Goal: Check status

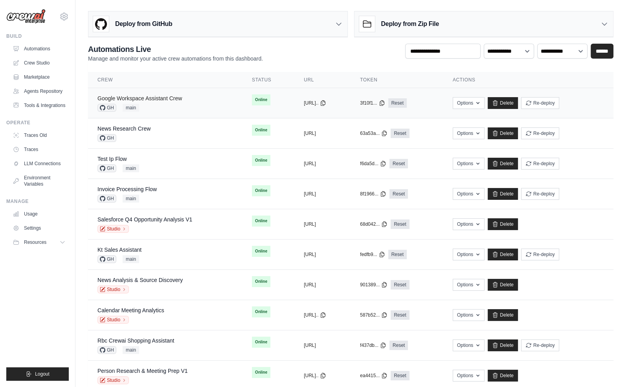
click at [164, 97] on link "Google Workspace Assistant Crew" at bounding box center [139, 98] width 85 height 6
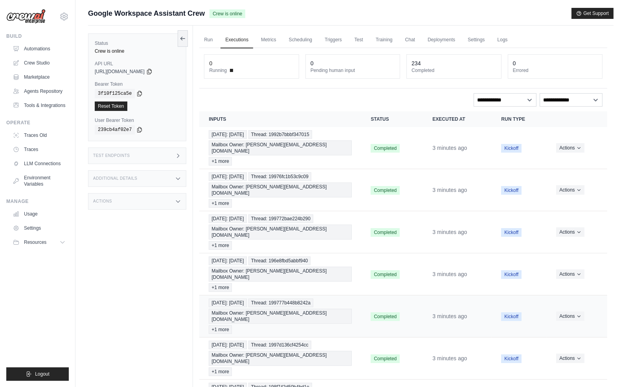
scroll to position [33, 0]
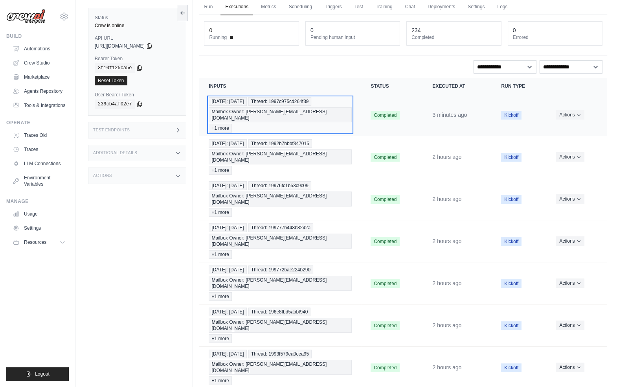
click at [270, 102] on span "Thread: 1997c975cd264f39" at bounding box center [279, 101] width 63 height 9
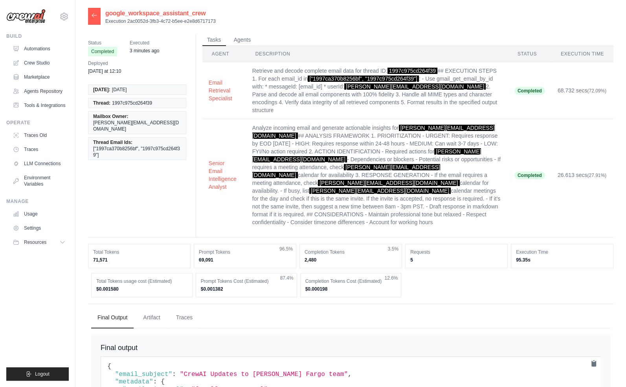
scroll to position [162, 0]
